Goal: Complete application form: Complete application form

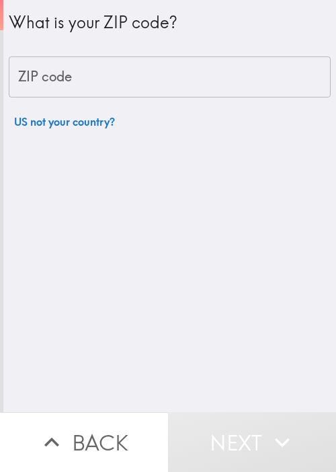
drag, startPoint x: 151, startPoint y: 297, endPoint x: 153, endPoint y: 212, distance: 84.8
click at [151, 297] on div "What is your ZIP code? ZIP code ZIP code US not your country?" at bounding box center [169, 206] width 333 height 412
click at [141, 71] on input "ZIP code" at bounding box center [170, 78] width 322 height 42
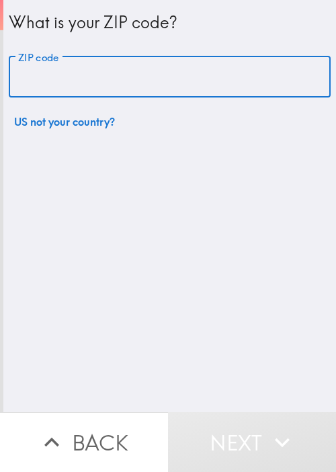
paste input "33604"
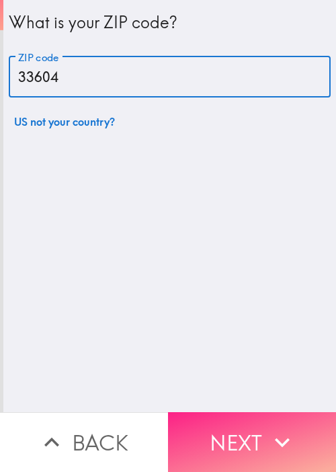
type input "33604"
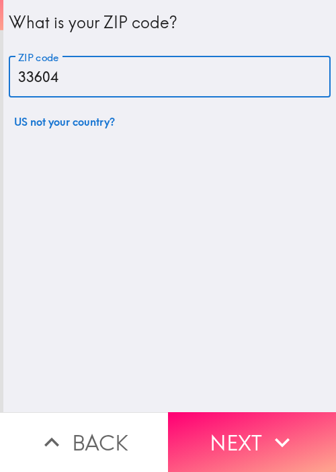
drag, startPoint x: 252, startPoint y: 415, endPoint x: 254, endPoint y: 408, distance: 7.2
click at [251, 415] on button "Next" at bounding box center [252, 442] width 168 height 60
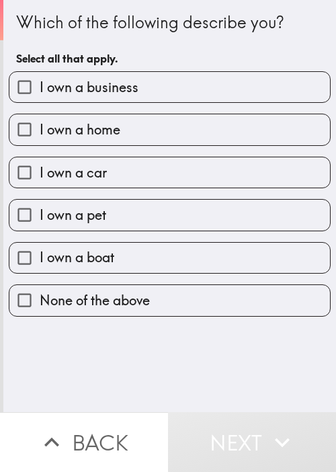
drag, startPoint x: 165, startPoint y: 352, endPoint x: 152, endPoint y: 246, distance: 106.4
click at [164, 332] on div "Which of the following describe you? Select all that apply. I own a business I …" at bounding box center [169, 206] width 333 height 412
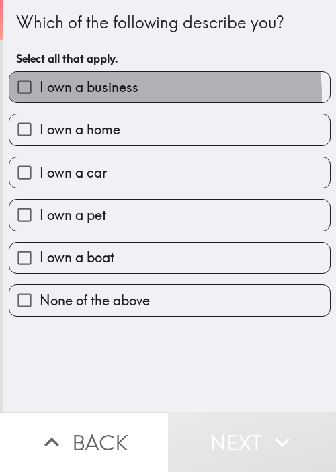
click at [126, 96] on span "I own a business" at bounding box center [89, 87] width 99 height 19
click at [40, 96] on input "I own a business" at bounding box center [24, 87] width 30 height 30
checkbox input "true"
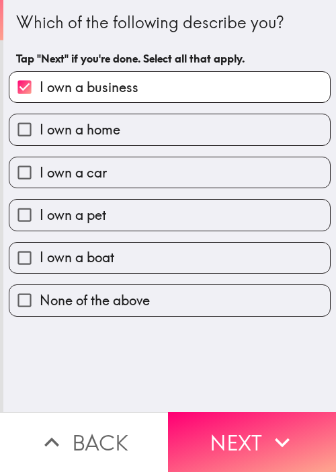
click at [120, 131] on label "I own a home" at bounding box center [169, 129] width 321 height 30
click at [40, 131] on input "I own a home" at bounding box center [24, 129] width 30 height 30
checkbox input "true"
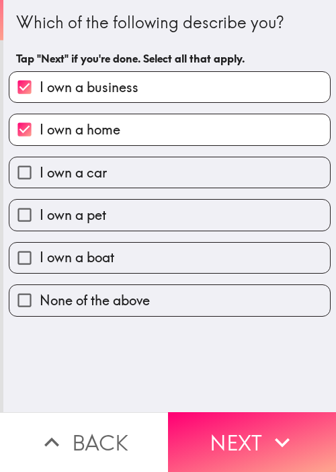
click at [121, 172] on label "I own a car" at bounding box center [169, 172] width 321 height 30
click at [40, 172] on input "I own a car" at bounding box center [24, 172] width 30 height 30
checkbox input "true"
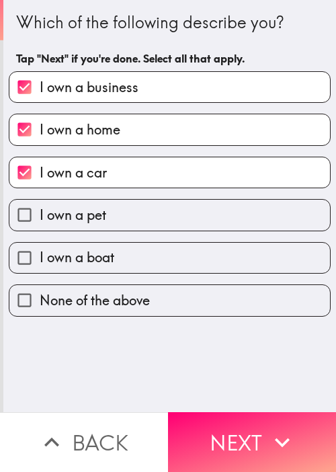
click at [120, 219] on label "I own a pet" at bounding box center [169, 215] width 321 height 30
click at [40, 219] on input "I own a pet" at bounding box center [24, 215] width 30 height 30
checkbox input "true"
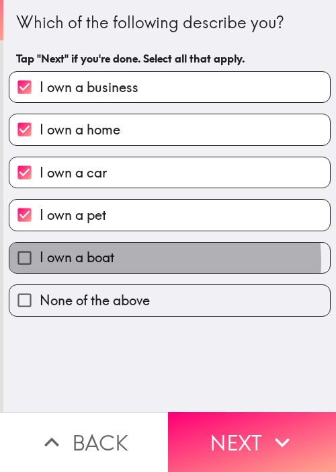
click at [122, 260] on label "I own a boat" at bounding box center [169, 258] width 321 height 30
click at [40, 260] on input "I own a boat" at bounding box center [24, 258] width 30 height 30
checkbox input "true"
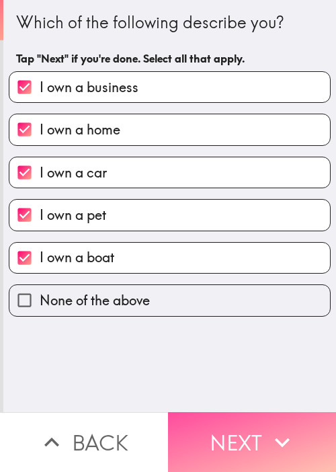
drag, startPoint x: 248, startPoint y: 430, endPoint x: 316, endPoint y: 402, distance: 74.2
click at [248, 431] on button "Next" at bounding box center [252, 442] width 168 height 60
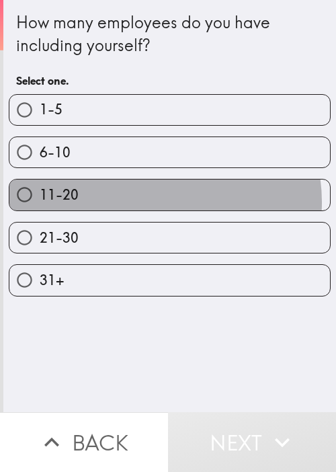
click at [153, 201] on label "11-20" at bounding box center [169, 195] width 321 height 30
click at [40, 201] on input "11-20" at bounding box center [24, 195] width 30 height 30
radio input "true"
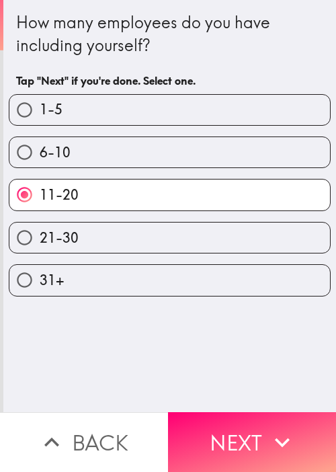
click at [145, 370] on div "How many employees do you have including yourself? Tap "Next" if you're done. S…" at bounding box center [169, 206] width 333 height 412
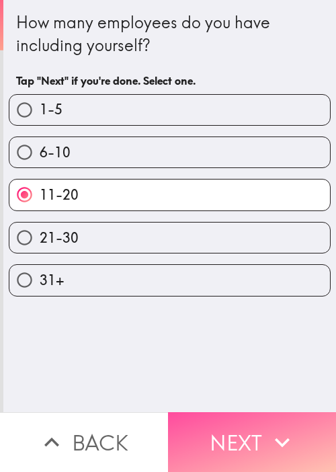
drag, startPoint x: 268, startPoint y: 426, endPoint x: 268, endPoint y: 407, distance: 18.8
click at [268, 428] on icon "button" at bounding box center [283, 443] width 30 height 30
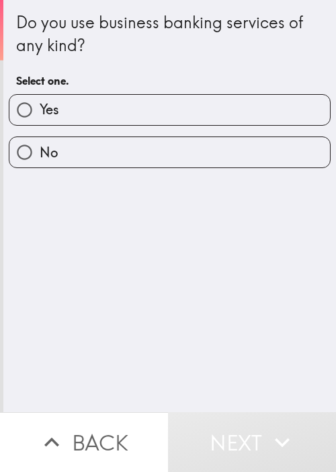
click at [152, 291] on div "Do you use business banking services of any kind? Select one. Yes No" at bounding box center [169, 206] width 333 height 412
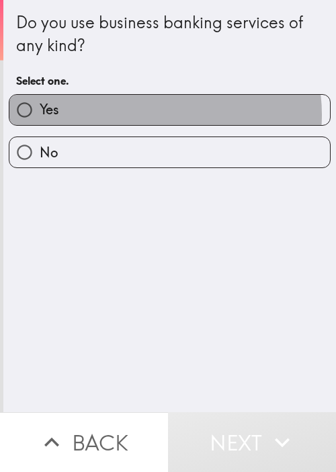
click at [145, 114] on label "Yes" at bounding box center [169, 110] width 321 height 30
click at [40, 114] on input "Yes" at bounding box center [24, 110] width 30 height 30
radio input "true"
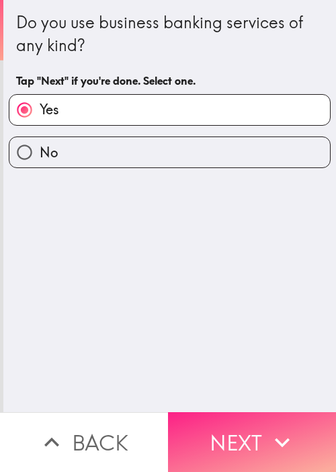
click at [274, 439] on icon "button" at bounding box center [283, 443] width 30 height 30
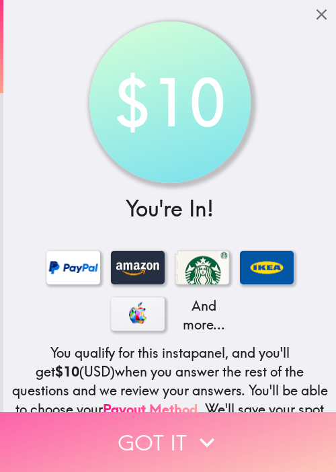
drag, startPoint x: 159, startPoint y: 419, endPoint x: 196, endPoint y: 415, distance: 37.9
click at [159, 419] on button "Got it" at bounding box center [168, 442] width 336 height 60
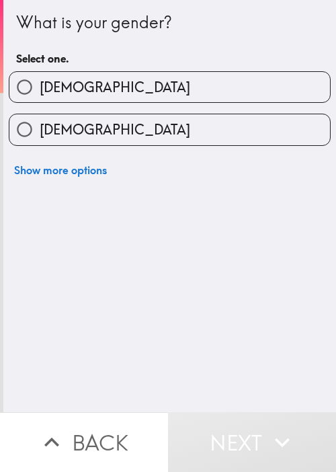
drag, startPoint x: 172, startPoint y: 80, endPoint x: 217, endPoint y: 89, distance: 45.4
click at [175, 81] on label "[DEMOGRAPHIC_DATA]" at bounding box center [169, 87] width 321 height 30
click at [40, 81] on input "[DEMOGRAPHIC_DATA]" at bounding box center [24, 87] width 30 height 30
radio input "true"
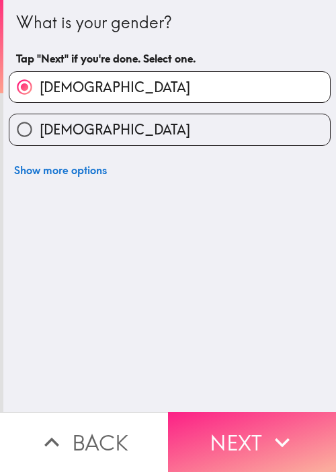
click at [170, 414] on button "Next" at bounding box center [252, 442] width 168 height 60
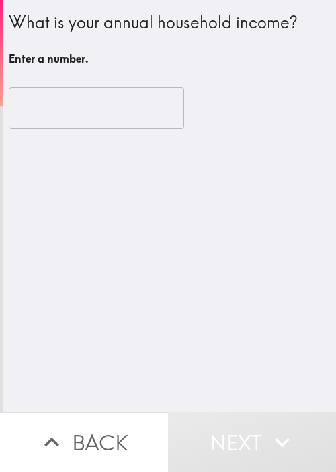
drag, startPoint x: 159, startPoint y: 299, endPoint x: 143, endPoint y: 236, distance: 65.3
click at [159, 299] on div "What is your annual household income? Enter a number. ​" at bounding box center [169, 206] width 333 height 412
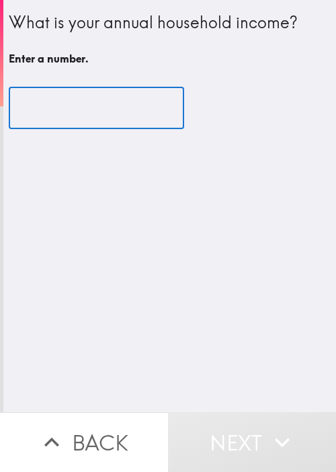
click at [58, 108] on input "number" at bounding box center [97, 108] width 176 height 42
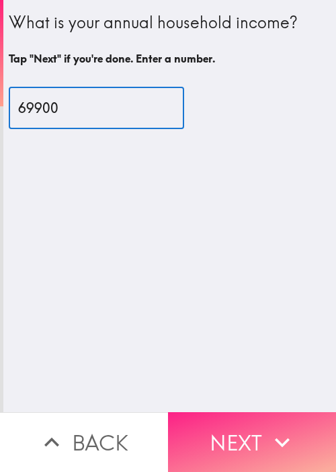
type input "69900"
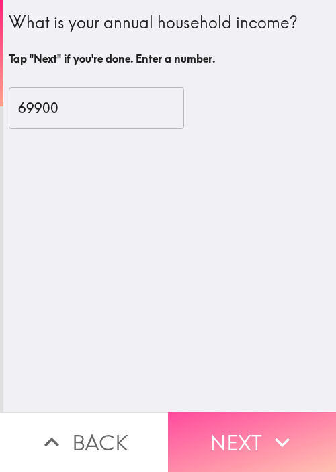
drag, startPoint x: 251, startPoint y: 429, endPoint x: 293, endPoint y: 381, distance: 64.4
click at [250, 429] on button "Next" at bounding box center [252, 442] width 168 height 60
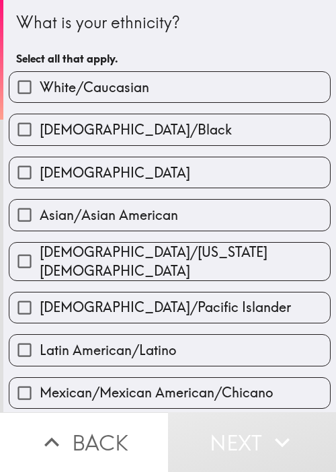
click at [162, 40] on div "What is your ethnicity? Select all that apply." at bounding box center [169, 41] width 307 height 61
click at [164, 221] on span "Asian/Asian American" at bounding box center [109, 215] width 139 height 19
click at [40, 221] on input "Asian/Asian American" at bounding box center [24, 215] width 30 height 30
checkbox input "true"
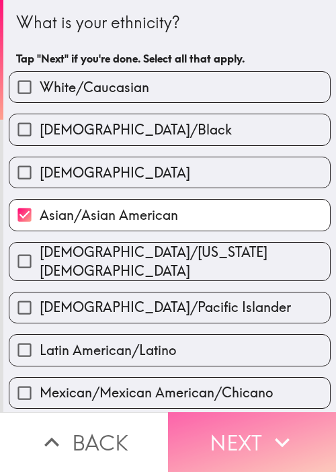
click at [274, 429] on icon "button" at bounding box center [283, 443] width 30 height 30
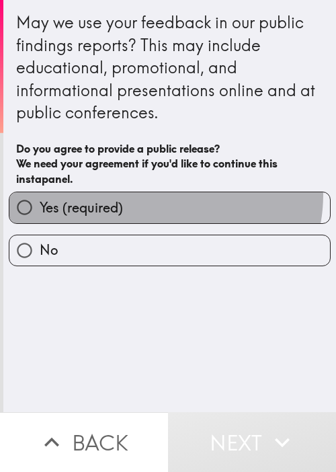
click at [153, 194] on label "Yes (required)" at bounding box center [169, 207] width 321 height 30
click at [40, 194] on input "Yes (required)" at bounding box center [24, 207] width 30 height 30
radio input "true"
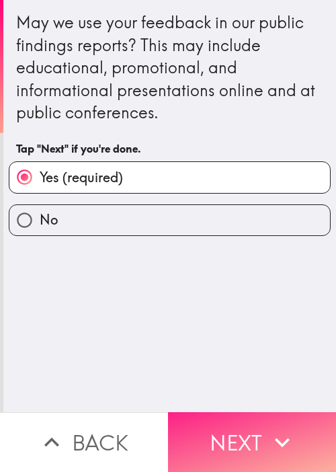
click at [256, 426] on button "Next" at bounding box center [252, 442] width 168 height 60
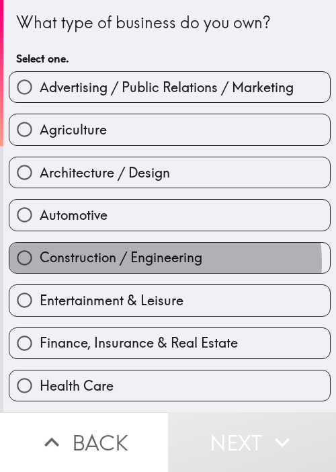
click at [157, 261] on span "Construction / Engineering" at bounding box center [121, 257] width 163 height 19
click at [40, 261] on input "Construction / Engineering" at bounding box center [24, 258] width 30 height 30
radio input "true"
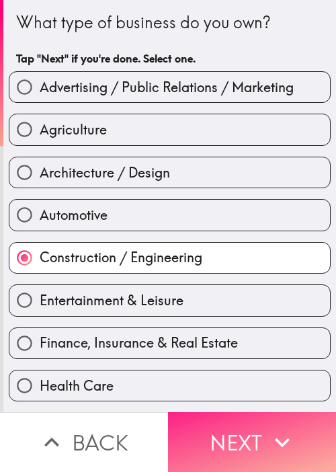
drag, startPoint x: 257, startPoint y: 432, endPoint x: 262, endPoint y: 419, distance: 13.6
click at [258, 428] on button "Next" at bounding box center [252, 442] width 168 height 60
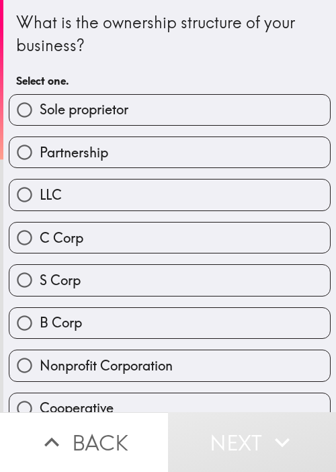
click at [158, 219] on div "C Corp" at bounding box center [164, 232] width 333 height 42
click at [209, 259] on div "S Corp" at bounding box center [164, 275] width 333 height 42
click at [231, 256] on div "S Corp" at bounding box center [164, 275] width 333 height 42
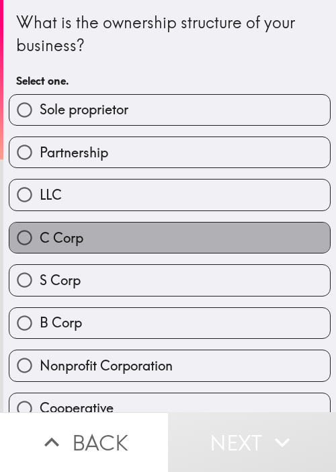
click at [231, 231] on label "C Corp" at bounding box center [169, 238] width 321 height 30
click at [40, 231] on input "C Corp" at bounding box center [24, 238] width 30 height 30
radio input "true"
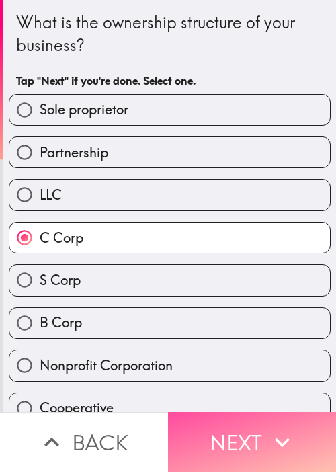
drag, startPoint x: 265, startPoint y: 447, endPoint x: 273, endPoint y: 399, distance: 49.1
click at [263, 446] on button "Next" at bounding box center [252, 442] width 168 height 60
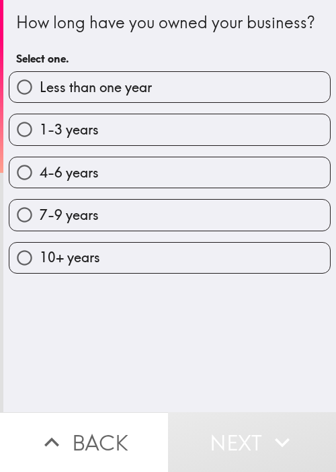
click at [149, 340] on div "How long have you owned your business? Select one. Less than one year 1-3 years…" at bounding box center [169, 206] width 333 height 412
click at [161, 215] on div "7-9 years" at bounding box center [164, 209] width 333 height 42
click at [200, 223] on label "7-9 years" at bounding box center [169, 215] width 321 height 30
click at [40, 223] on input "7-9 years" at bounding box center [24, 215] width 30 height 30
radio input "true"
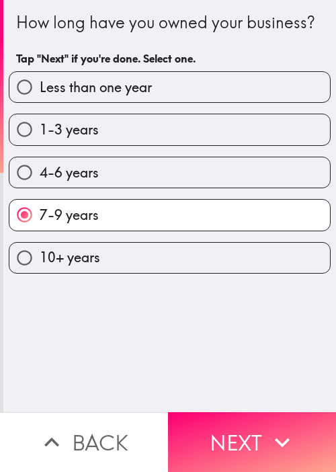
drag, startPoint x: 258, startPoint y: 427, endPoint x: 299, endPoint y: 387, distance: 57.6
click at [257, 426] on button "Next" at bounding box center [252, 442] width 168 height 60
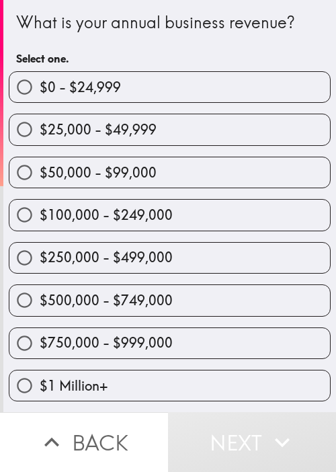
click at [156, 298] on span "$500,000 - $749,000" at bounding box center [106, 300] width 133 height 19
click at [40, 298] on input "$500,000 - $749,000" at bounding box center [24, 300] width 30 height 30
radio input "true"
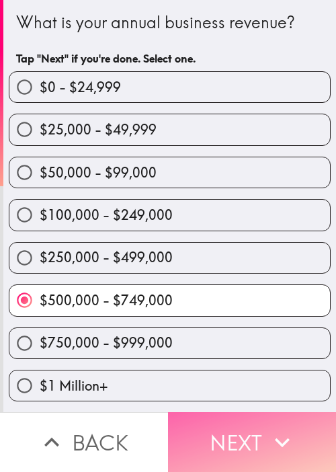
click at [237, 435] on button "Next" at bounding box center [252, 442] width 168 height 60
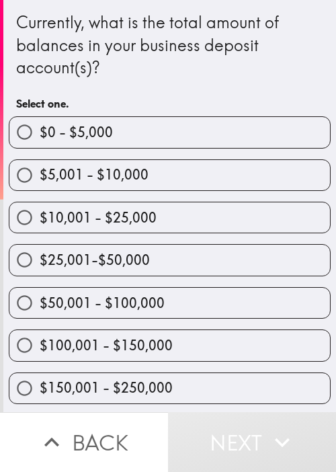
click at [152, 256] on label "$25,001-$50,000" at bounding box center [169, 260] width 321 height 30
click at [40, 256] on input "$25,001-$50,000" at bounding box center [24, 260] width 30 height 30
radio input "true"
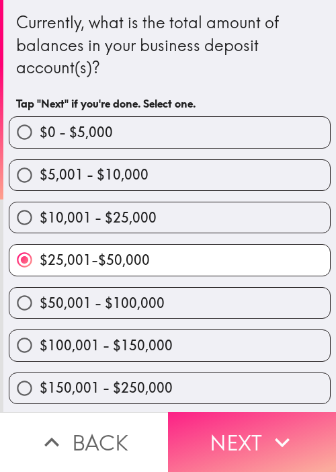
drag, startPoint x: 246, startPoint y: 418, endPoint x: 260, endPoint y: 402, distance: 21.0
click at [246, 418] on button "Next" at bounding box center [252, 442] width 168 height 60
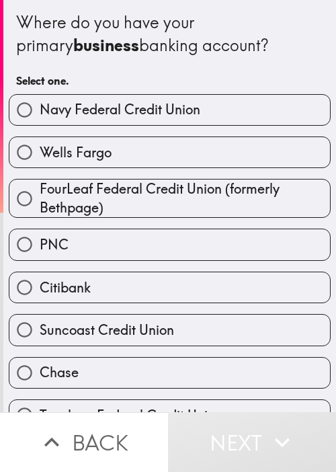
click at [159, 141] on label "Wells Fargo" at bounding box center [169, 152] width 321 height 30
click at [40, 141] on input "Wells Fargo" at bounding box center [24, 152] width 30 height 30
radio input "true"
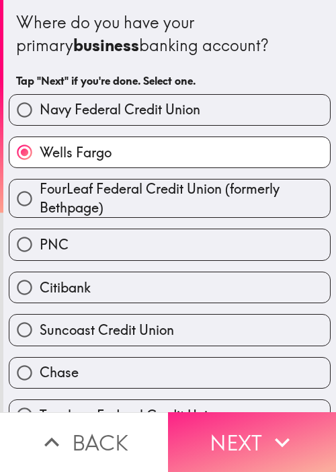
click at [250, 434] on button "Next" at bounding box center [252, 442] width 168 height 60
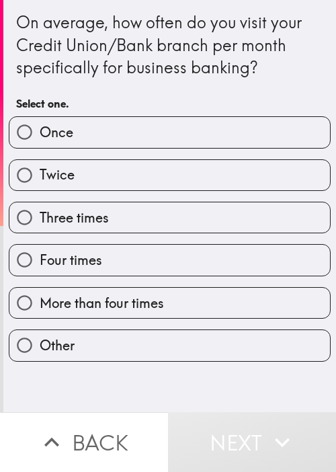
click at [163, 238] on div "Four times" at bounding box center [164, 254] width 333 height 42
click at [205, 246] on label "Four times" at bounding box center [169, 260] width 321 height 30
click at [40, 246] on input "Four times" at bounding box center [24, 260] width 30 height 30
radio input "true"
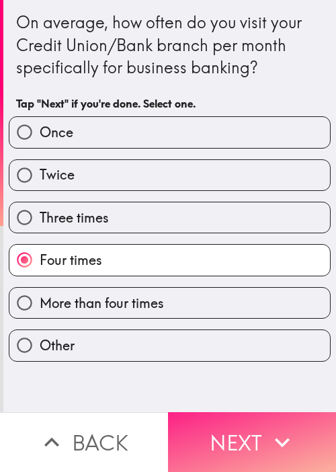
drag, startPoint x: 287, startPoint y: 437, endPoint x: 335, endPoint y: 333, distance: 114.1
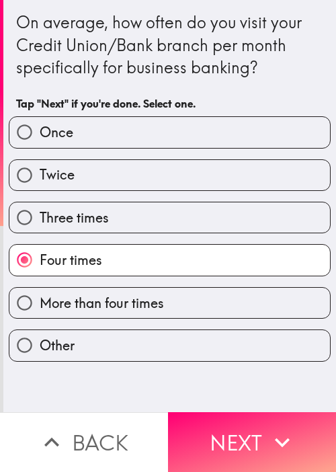
click at [287, 436] on icon "button" at bounding box center [283, 443] width 30 height 30
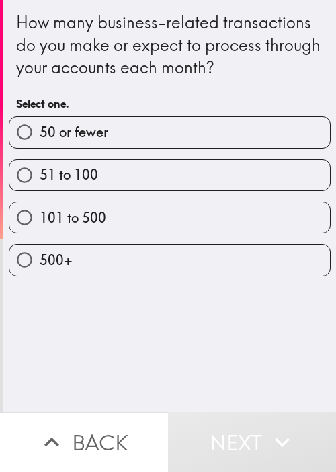
drag, startPoint x: 157, startPoint y: 326, endPoint x: 164, endPoint y: 299, distance: 27.9
click at [157, 326] on div "How many business-related transactions do you make or expect to process through…" at bounding box center [169, 206] width 333 height 412
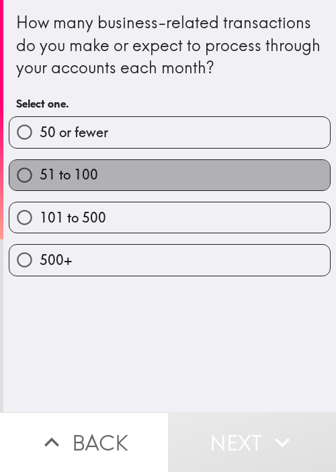
click at [170, 181] on label "51 to 100" at bounding box center [169, 175] width 321 height 30
click at [40, 181] on input "51 to 100" at bounding box center [24, 175] width 30 height 30
radio input "true"
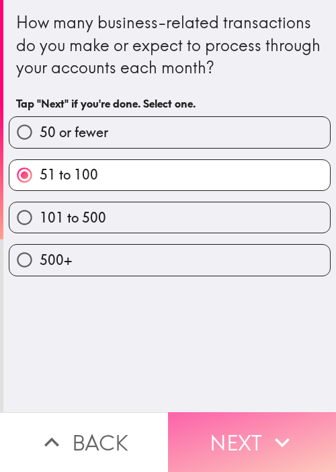
drag, startPoint x: 258, startPoint y: 445, endPoint x: 336, endPoint y: 369, distance: 108.0
click at [258, 445] on button "Next" at bounding box center [252, 442] width 168 height 60
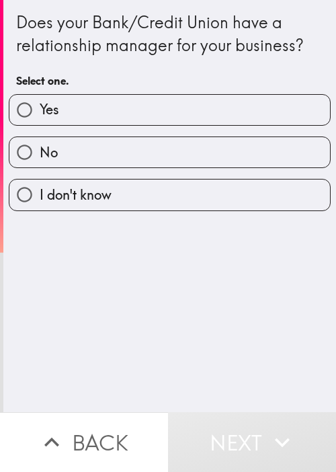
click at [156, 107] on label "Yes" at bounding box center [169, 110] width 321 height 30
click at [40, 107] on input "Yes" at bounding box center [24, 110] width 30 height 30
radio input "true"
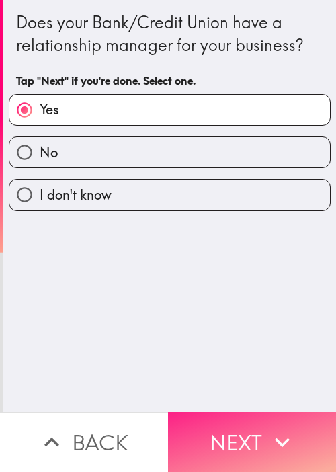
click at [274, 428] on icon "button" at bounding box center [283, 443] width 30 height 30
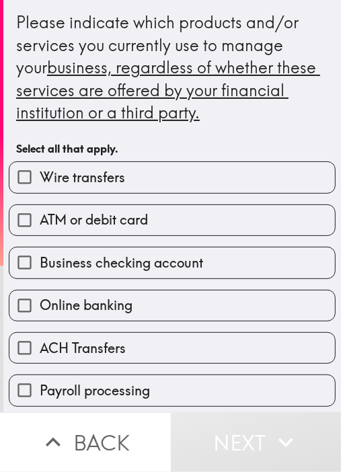
click at [169, 250] on label "Business checking account" at bounding box center [172, 263] width 326 height 30
click at [40, 250] on input "Business checking account" at bounding box center [24, 263] width 30 height 30
checkbox input "true"
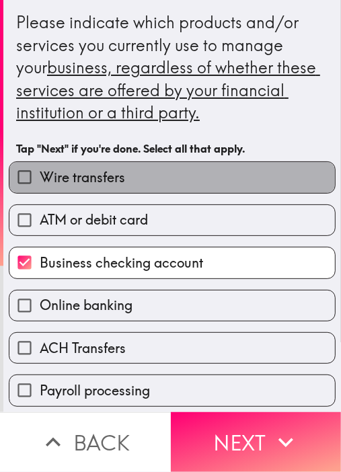
click at [188, 181] on label "Wire transfers" at bounding box center [172, 177] width 326 height 30
click at [40, 181] on input "Wire transfers" at bounding box center [24, 177] width 30 height 30
checkbox input "true"
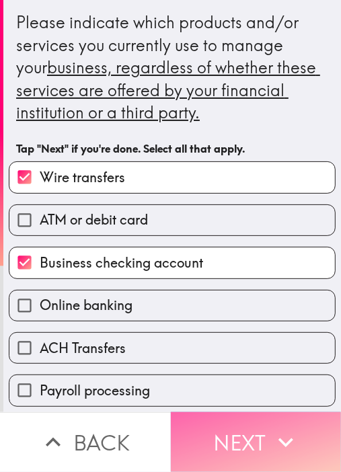
click at [256, 412] on button "Next" at bounding box center [256, 442] width 171 height 60
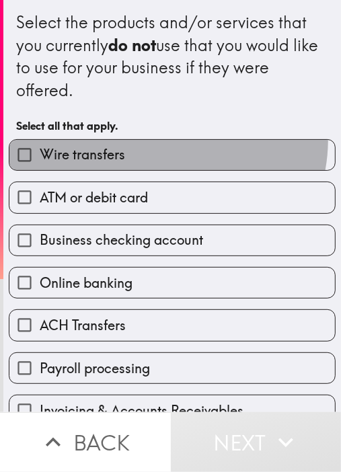
click at [152, 140] on label "Wire transfers" at bounding box center [172, 155] width 326 height 30
click at [40, 140] on input "Wire transfers" at bounding box center [24, 155] width 30 height 30
checkbox input "true"
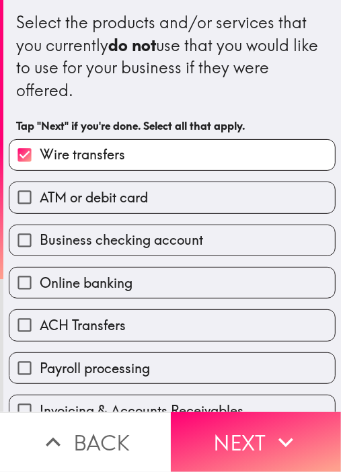
click at [178, 280] on label "Online banking" at bounding box center [172, 283] width 326 height 30
click at [40, 280] on input "Online banking" at bounding box center [24, 283] width 30 height 30
checkbox input "true"
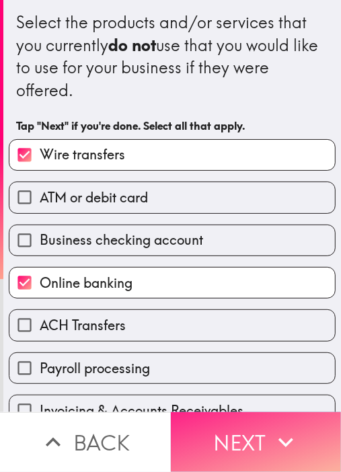
click at [226, 413] on button "Next" at bounding box center [256, 442] width 171 height 60
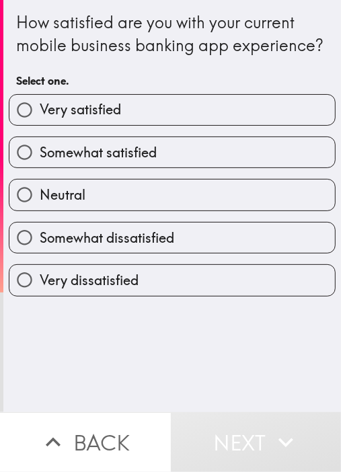
drag, startPoint x: 148, startPoint y: 359, endPoint x: 154, endPoint y: 326, distance: 33.5
click at [148, 359] on div "How satisfied are you with your current mobile business banking app experience?…" at bounding box center [172, 206] width 338 height 412
drag, startPoint x: 118, startPoint y: 170, endPoint x: 128, endPoint y: 176, distance: 12.3
click at [118, 162] on span "Somewhat satisfied" at bounding box center [98, 152] width 117 height 19
click at [40, 168] on input "Somewhat satisfied" at bounding box center [24, 152] width 30 height 30
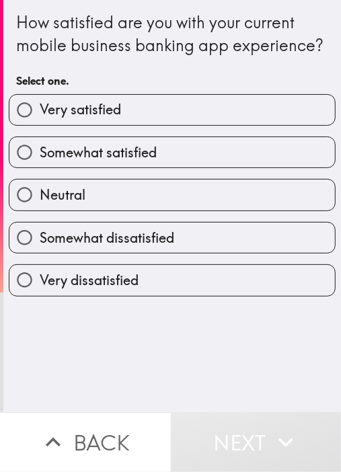
radio input "true"
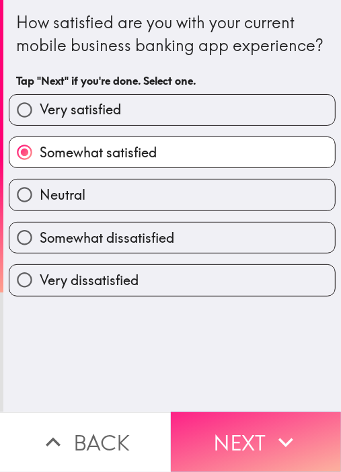
click at [291, 451] on button "Next" at bounding box center [256, 442] width 171 height 60
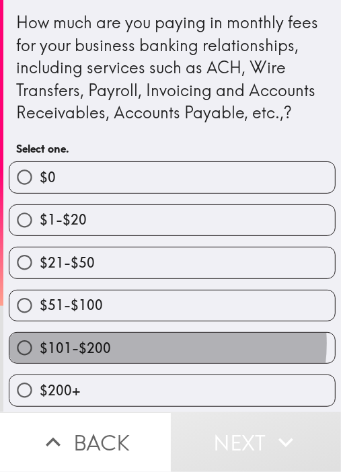
click at [159, 342] on label "$101-$200" at bounding box center [172, 348] width 326 height 30
click at [40, 342] on input "$101-$200" at bounding box center [24, 348] width 30 height 30
radio input "true"
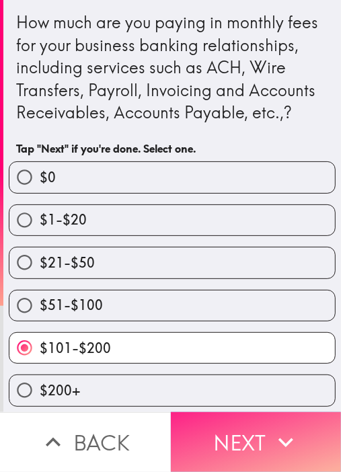
click at [238, 415] on button "Next" at bounding box center [256, 442] width 171 height 60
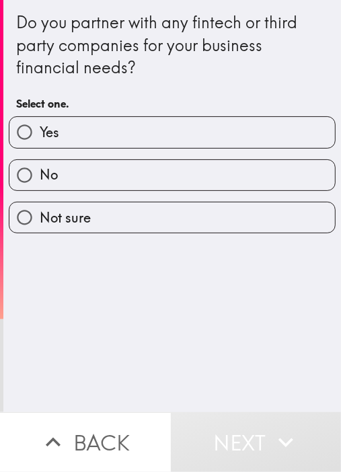
click at [159, 315] on div "Do you partner with any fintech or third party companies for your business fina…" at bounding box center [172, 206] width 338 height 412
drag, startPoint x: 185, startPoint y: 123, endPoint x: 207, endPoint y: 176, distance: 57.3
click at [186, 123] on label "Yes" at bounding box center [172, 132] width 326 height 30
click at [40, 123] on input "Yes" at bounding box center [24, 132] width 30 height 30
radio input "true"
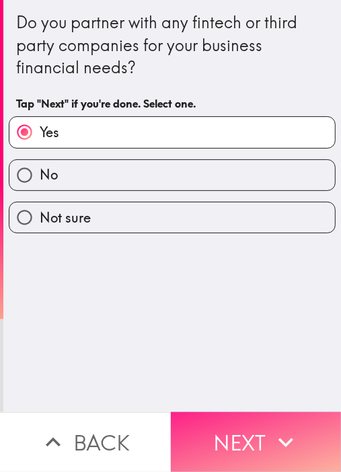
click at [254, 412] on button "Next" at bounding box center [256, 442] width 171 height 60
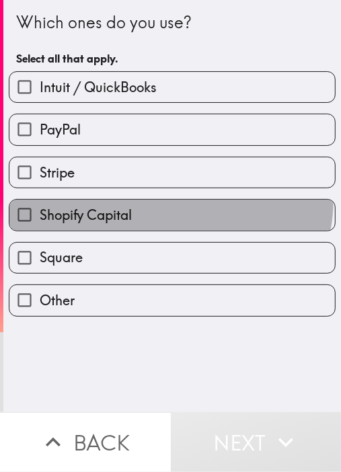
click at [164, 200] on label "Shopify Capital" at bounding box center [172, 215] width 326 height 30
click at [40, 200] on input "Shopify Capital" at bounding box center [24, 215] width 30 height 30
checkbox input "true"
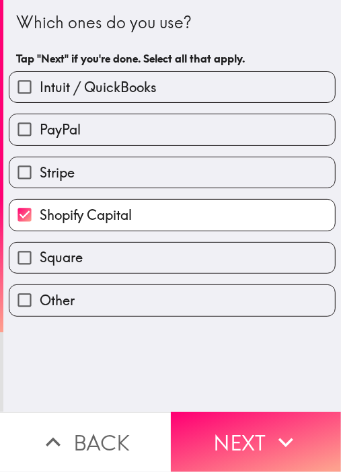
drag, startPoint x: 179, startPoint y: 149, endPoint x: 195, endPoint y: 172, distance: 28.0
click at [180, 149] on div "Stripe" at bounding box center [167, 167] width 338 height 42
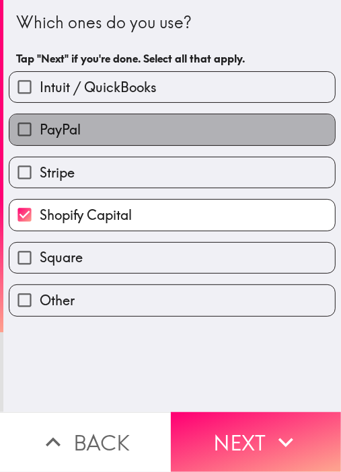
click at [219, 131] on label "PayPal" at bounding box center [172, 129] width 326 height 30
click at [40, 131] on input "PayPal" at bounding box center [24, 129] width 30 height 30
checkbox input "true"
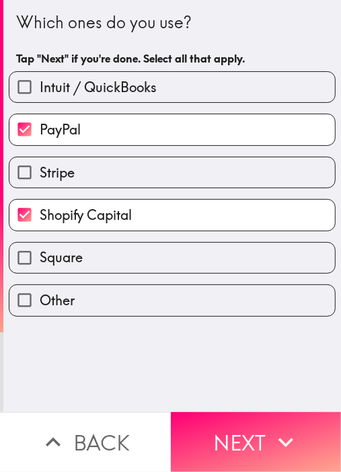
drag, startPoint x: 258, startPoint y: 437, endPoint x: 340, endPoint y: 376, distance: 102.4
click at [257, 437] on button "Next" at bounding box center [256, 442] width 171 height 60
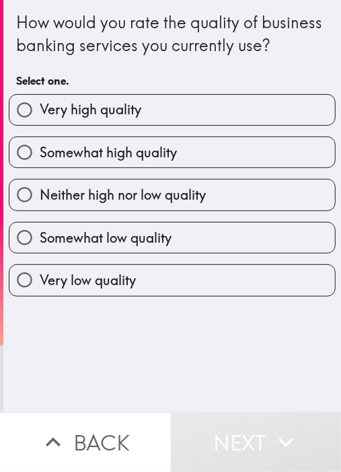
click at [151, 162] on span "Somewhat high quality" at bounding box center [108, 152] width 137 height 19
click at [40, 168] on input "Somewhat high quality" at bounding box center [24, 152] width 30 height 30
radio input "true"
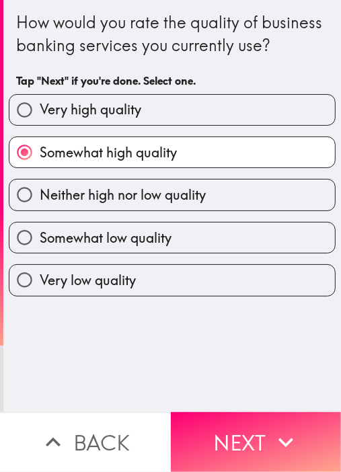
click at [128, 369] on div "How would you rate the quality of business banking services you currently use? …" at bounding box center [172, 206] width 338 height 412
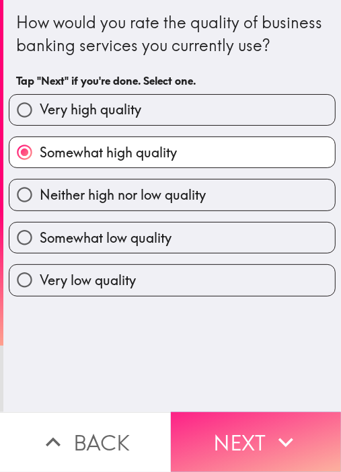
click at [288, 434] on icon "button" at bounding box center [286, 443] width 30 height 30
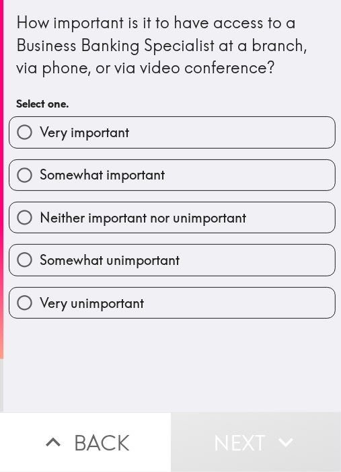
click at [152, 367] on div "How important is it to have access to a Business Banking Specialist at a branch…" at bounding box center [172, 206] width 338 height 412
click at [186, 179] on label "Somewhat important" at bounding box center [172, 175] width 326 height 30
click at [40, 179] on input "Somewhat important" at bounding box center [24, 175] width 30 height 30
radio input "true"
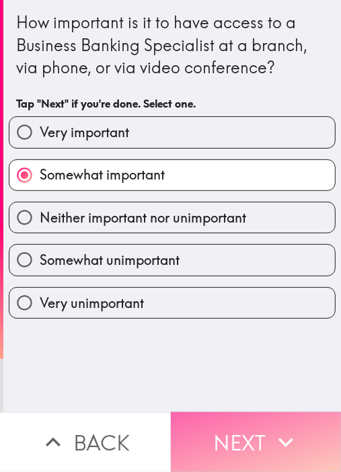
click at [281, 428] on icon "button" at bounding box center [286, 443] width 30 height 30
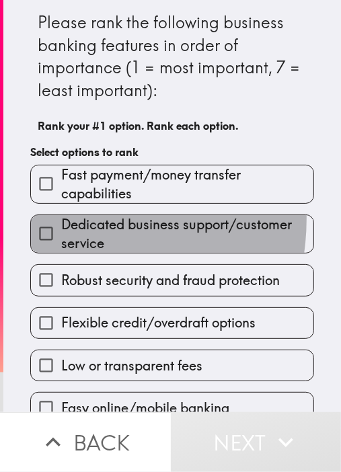
click at [61, 219] on span "Dedicated business support/customer service" at bounding box center [187, 234] width 252 height 38
click at [57, 219] on input "Dedicated business support/customer service" at bounding box center [46, 234] width 30 height 30
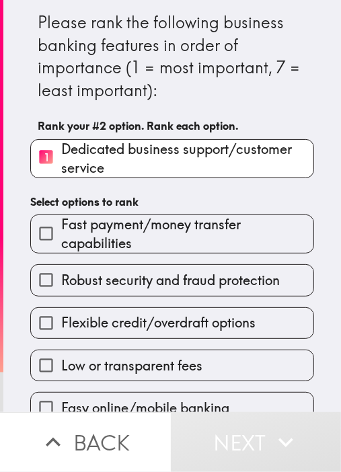
click at [229, 297] on div "Flexible credit/overdraft options" at bounding box center [167, 318] width 295 height 42
click at [116, 320] on span "Flexible credit/overdraft options" at bounding box center [158, 322] width 194 height 19
click at [61, 320] on input "Flexible credit/overdraft options" at bounding box center [46, 323] width 30 height 30
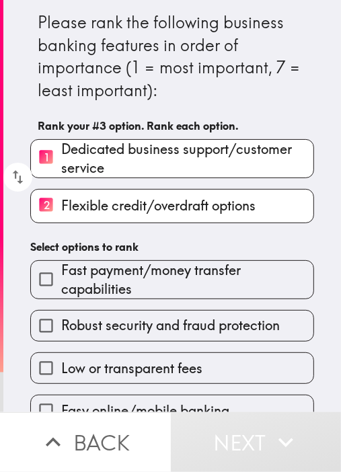
click at [119, 272] on span "Fast payment/money transfer capabilities" at bounding box center [187, 280] width 252 height 38
click at [61, 272] on input "Fast payment/money transfer capabilities" at bounding box center [46, 279] width 30 height 30
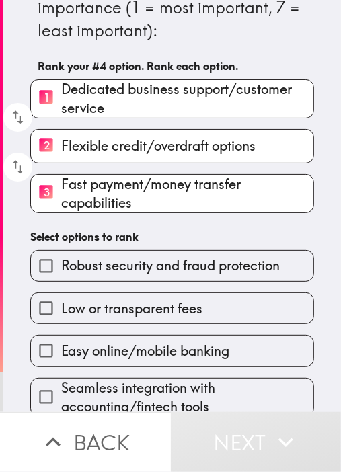
scroll to position [73, 0]
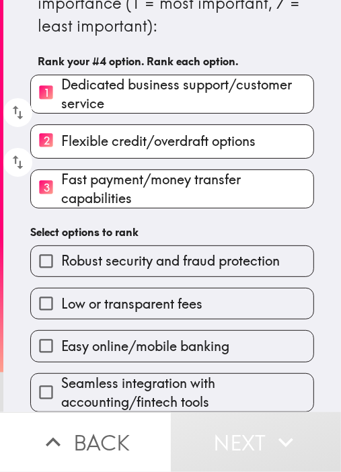
click at [167, 277] on div "Low or transparent fees" at bounding box center [167, 298] width 295 height 42
click at [173, 259] on span "Robust security and fraud protection" at bounding box center [170, 261] width 219 height 19
click at [61, 259] on input "Robust security and fraud protection" at bounding box center [46, 261] width 30 height 30
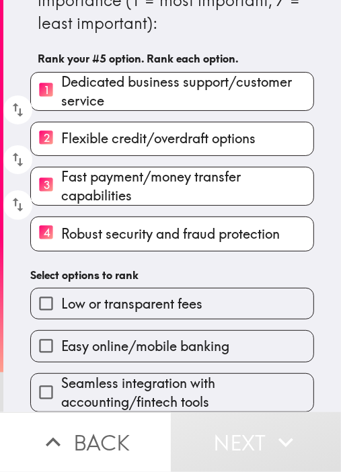
click at [155, 295] on span "Low or transparent fees" at bounding box center [131, 304] width 141 height 19
click at [61, 289] on input "Low or transparent fees" at bounding box center [46, 304] width 30 height 30
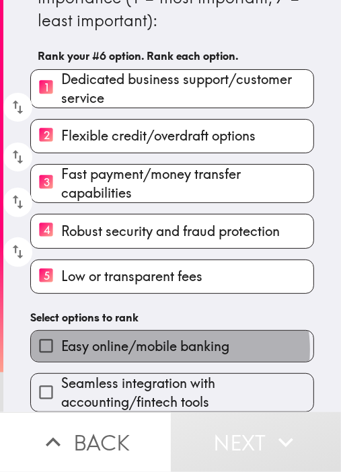
click at [164, 346] on span "Easy online/mobile banking" at bounding box center [145, 346] width 168 height 19
click at [61, 346] on input "Easy online/mobile banking" at bounding box center [46, 346] width 30 height 30
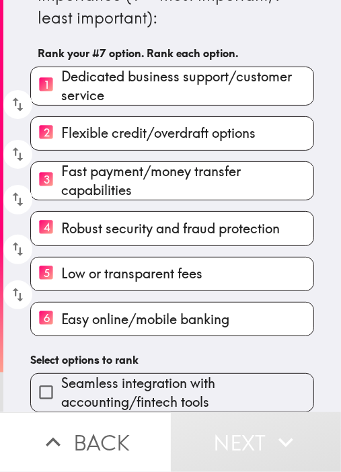
click at [152, 377] on span "Seamless integration with accounting/fintech tools" at bounding box center [187, 393] width 252 height 38
click at [61, 377] on input "Seamless integration with accounting/fintech tools" at bounding box center [46, 392] width 30 height 30
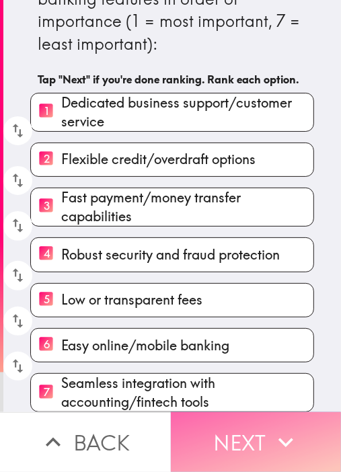
click at [239, 423] on button "Next" at bounding box center [256, 442] width 171 height 60
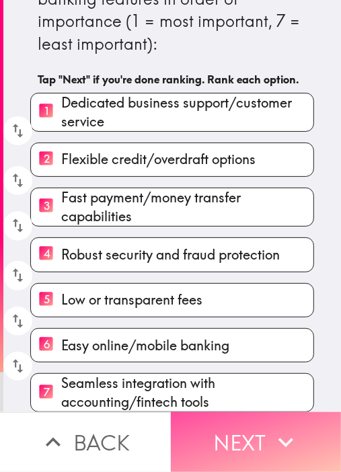
scroll to position [0, 0]
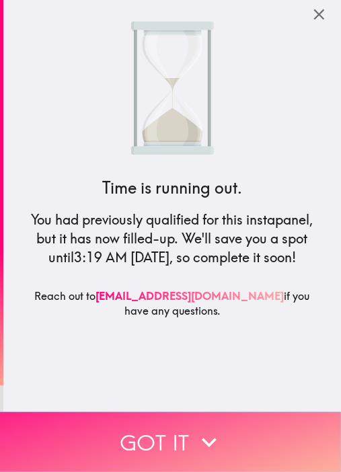
click at [286, 430] on button "Got it" at bounding box center [170, 442] width 341 height 60
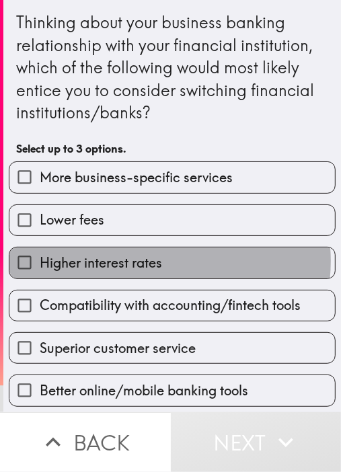
click at [164, 260] on label "Higher interest rates" at bounding box center [172, 263] width 326 height 30
click at [40, 260] on input "Higher interest rates" at bounding box center [24, 263] width 30 height 30
checkbox input "true"
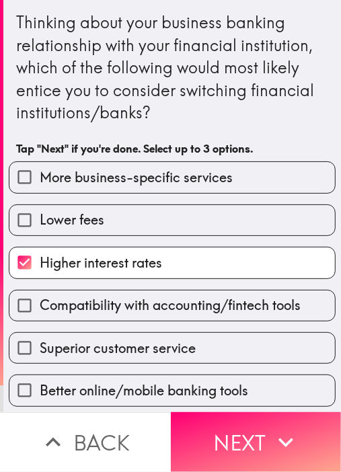
click at [191, 172] on span "More business-specific services" at bounding box center [136, 177] width 193 height 19
click at [40, 172] on input "More business-specific services" at bounding box center [24, 177] width 30 height 30
checkbox input "true"
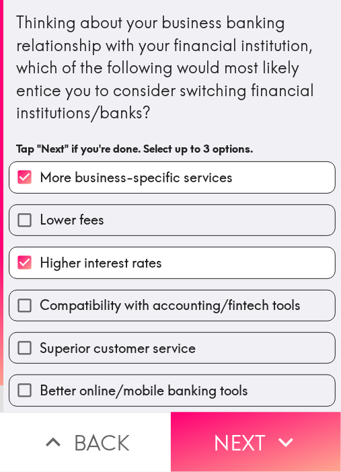
click at [204, 329] on div "Superior customer service" at bounding box center [167, 343] width 338 height 42
click at [256, 359] on label "Superior customer service" at bounding box center [172, 348] width 326 height 30
click at [40, 359] on input "Superior customer service" at bounding box center [24, 348] width 30 height 30
checkbox input "true"
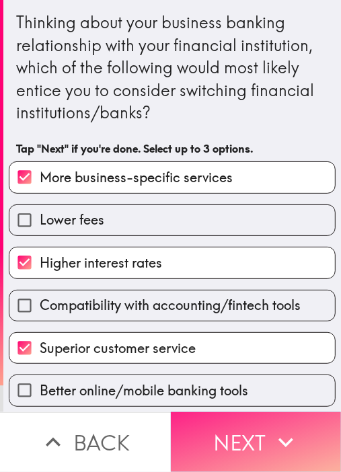
drag, startPoint x: 263, startPoint y: 430, endPoint x: 340, endPoint y: 350, distance: 110.4
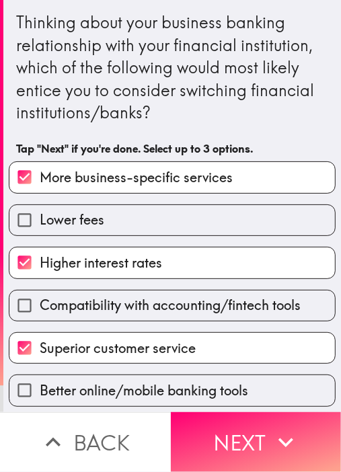
click at [263, 429] on button "Next" at bounding box center [256, 442] width 171 height 60
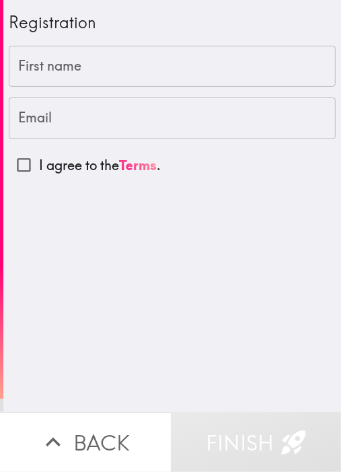
click at [124, 57] on input "First name" at bounding box center [172, 67] width 327 height 42
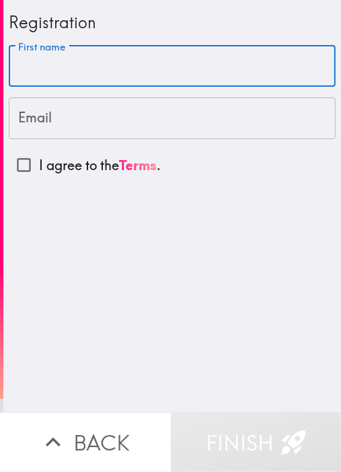
paste input "[PERSON_NAME]"
type input "[PERSON_NAME]"
click at [122, 95] on div "First name [PERSON_NAME] First name Email Email I agree to the Terms ." at bounding box center [172, 113] width 327 height 135
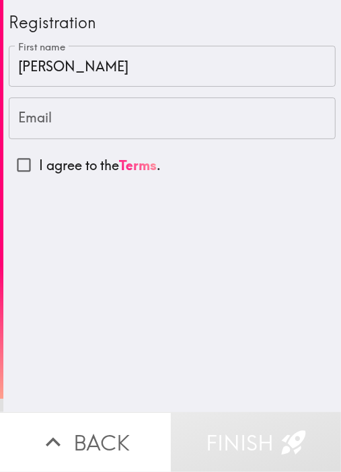
click at [116, 118] on input "Email" at bounding box center [172, 119] width 327 height 42
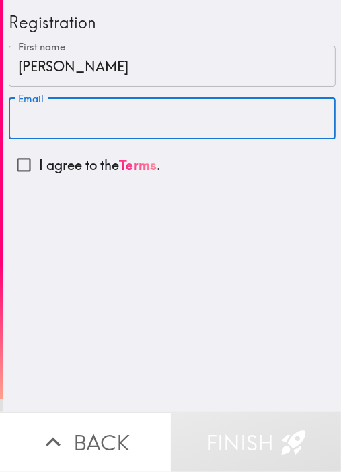
paste input "[EMAIL_ADDRESS][DOMAIN_NAME]"
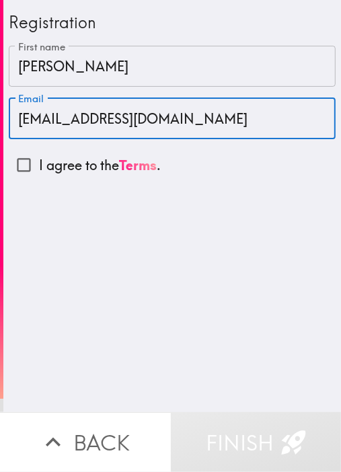
type input "[EMAIL_ADDRESS][DOMAIN_NAME]"
click at [12, 168] on input "I agree to the Terms ." at bounding box center [24, 165] width 30 height 30
checkbox input "true"
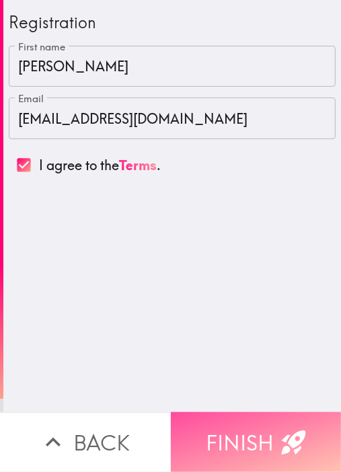
click at [258, 436] on button "Finish" at bounding box center [256, 442] width 171 height 60
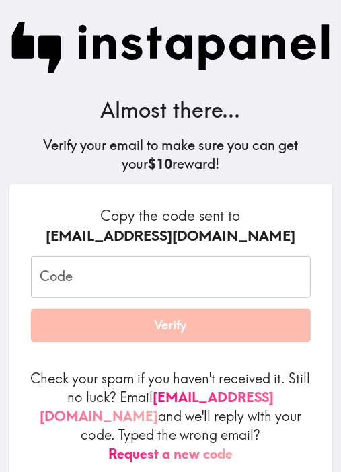
click at [169, 272] on input "Code" at bounding box center [171, 277] width 280 height 42
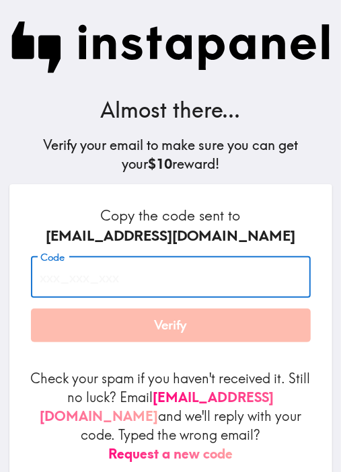
paste input "NDE_Jnh_yyy"
type input "NDE_Jnh_yyy"
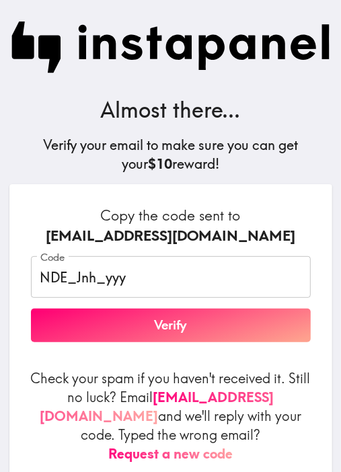
click at [104, 211] on h6 "Copy the code sent to [EMAIL_ADDRESS][DOMAIN_NAME]" at bounding box center [171, 226] width 280 height 40
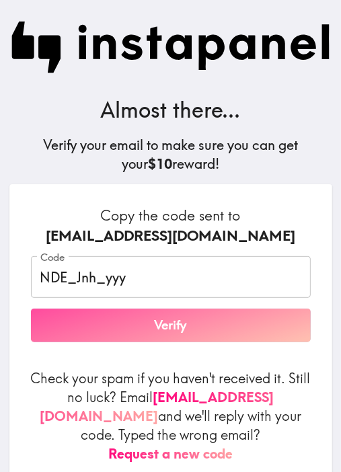
click at [128, 330] on button "Verify" at bounding box center [171, 326] width 280 height 34
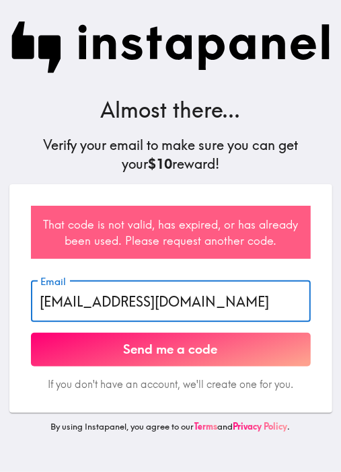
drag, startPoint x: 215, startPoint y: 313, endPoint x: -36, endPoint y: 302, distance: 251.8
click at [0, 0] on html "Almost there... Verify your email to make sure you can get your $10 reward! Tha…" at bounding box center [170, 0] width 341 height 0
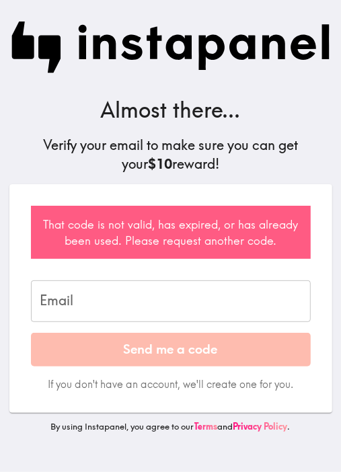
click at [128, 183] on div "Almost there... Verify your email to make sure you can get your $10 reward!" at bounding box center [170, 92] width 341 height 184
click at [288, 301] on input "Email" at bounding box center [171, 302] width 280 height 42
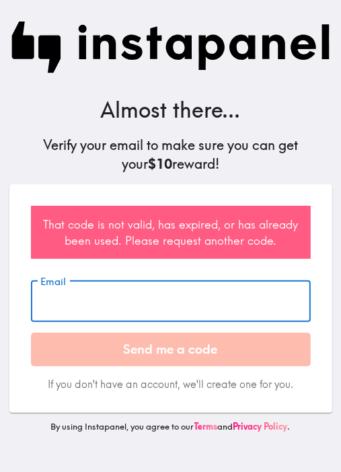
paste input "T5k_8DJ_bQE"
type input "T5k_8DJ_bQE"
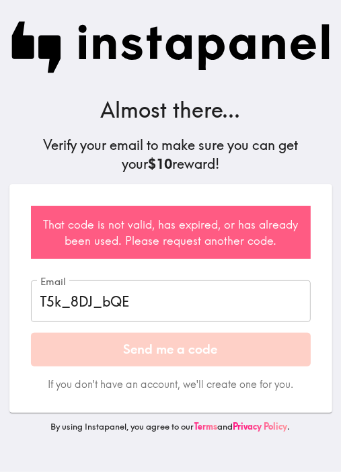
click at [197, 344] on button "Send me a code" at bounding box center [171, 350] width 280 height 34
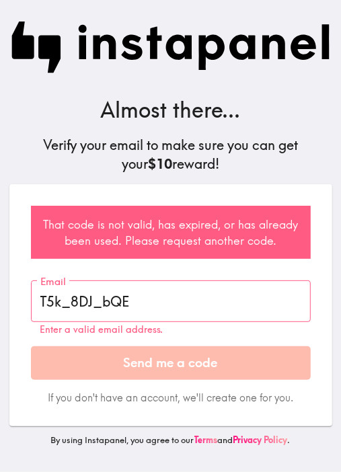
click at [56, 166] on h5 "Verify your email to make sure you can get your $10 reward!" at bounding box center [171, 155] width 320 height 38
drag, startPoint x: 204, startPoint y: 187, endPoint x: 242, endPoint y: 104, distance: 91.5
click at [205, 187] on div "That code is not valid, has expired, or has already been used. Please request a…" at bounding box center [170, 305] width 323 height 242
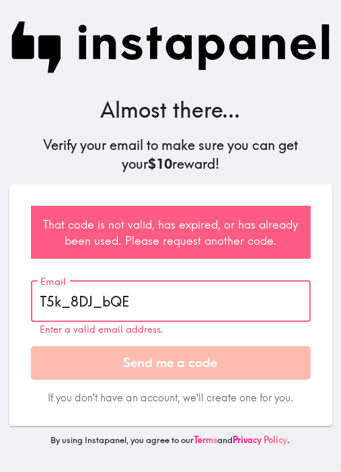
drag, startPoint x: 178, startPoint y: 307, endPoint x: -110, endPoint y: 293, distance: 288.2
click at [0, 0] on html "Almost there... Verify your email to make sure you can get your $10 reward! Tha…" at bounding box center [170, 0] width 341 height 0
click at [135, 286] on input "Email" at bounding box center [171, 302] width 280 height 42
click at [96, 251] on div "That code is not valid, has expired, or has already been used. Please request a…" at bounding box center [171, 232] width 280 height 53
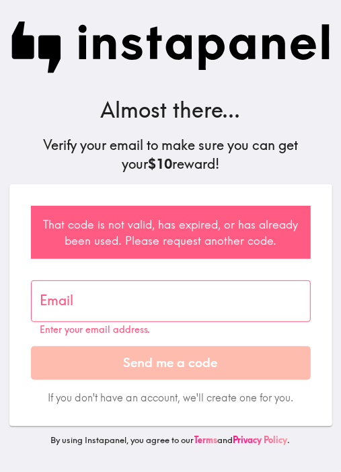
click at [312, 171] on h5 "Verify your email to make sure you can get your $10 reward!" at bounding box center [171, 155] width 320 height 38
click at [143, 361] on button "Send me a code" at bounding box center [171, 363] width 280 height 34
click at [106, 229] on div "That code is not valid, has expired, or has already been used. Please request a…" at bounding box center [171, 232] width 280 height 53
click at [151, 299] on input "Email" at bounding box center [171, 302] width 280 height 42
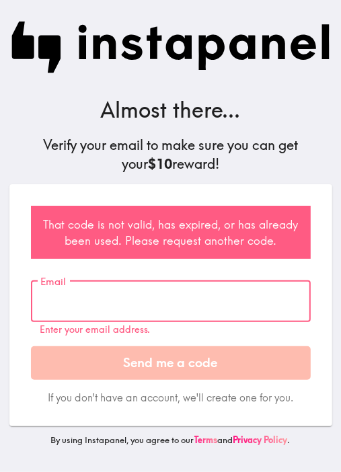
click at [145, 295] on input "Email" at bounding box center [171, 302] width 280 height 42
paste input "[EMAIL_ADDRESS][DOMAIN_NAME]"
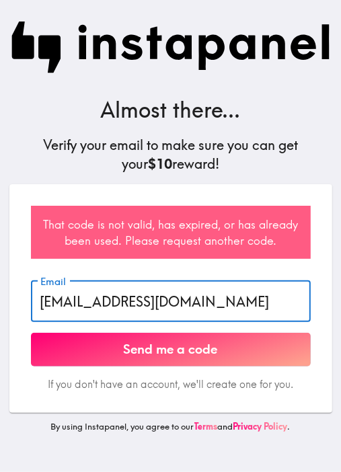
type input "[EMAIL_ADDRESS][DOMAIN_NAME]"
click at [192, 353] on button "Send me a code" at bounding box center [171, 350] width 280 height 34
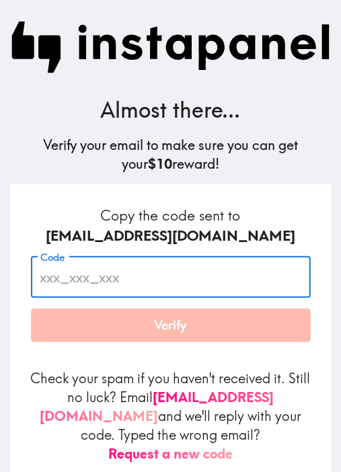
click at [116, 285] on input "Code" at bounding box center [171, 277] width 280 height 42
paste input "T5k_8DJ_bQE"
type input "T5k_8DJ_bQE"
click at [257, 226] on div "[EMAIL_ADDRESS][DOMAIN_NAME]" at bounding box center [171, 236] width 280 height 20
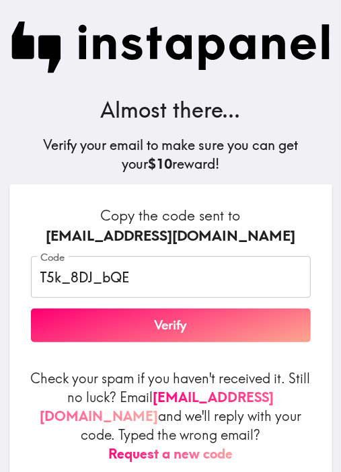
click at [213, 332] on button "Verify" at bounding box center [171, 326] width 280 height 34
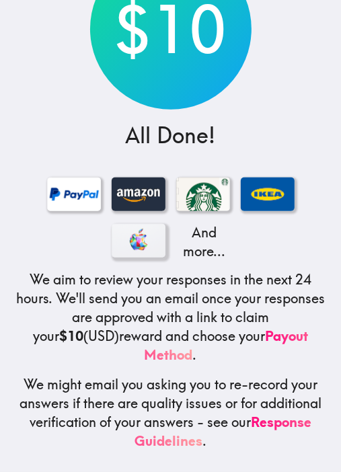
scroll to position [147, 0]
